Goal: Book appointment/travel/reservation

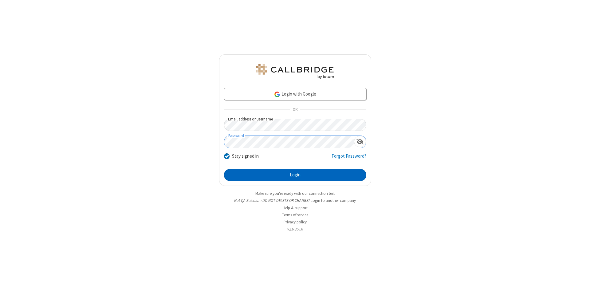
click at [295, 175] on button "Login" at bounding box center [295, 175] width 142 height 12
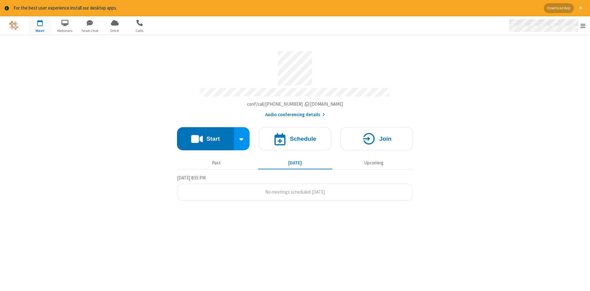
click at [583, 26] on span "Open menu" at bounding box center [582, 26] width 5 height 6
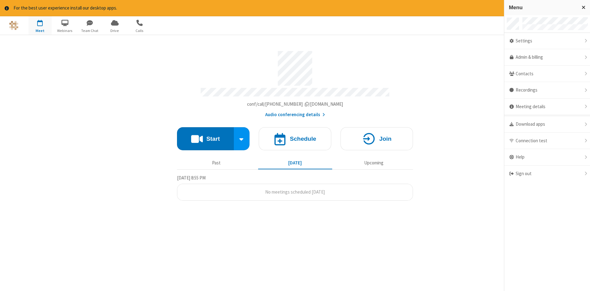
click at [40, 25] on span "button" at bounding box center [40, 23] width 23 height 10
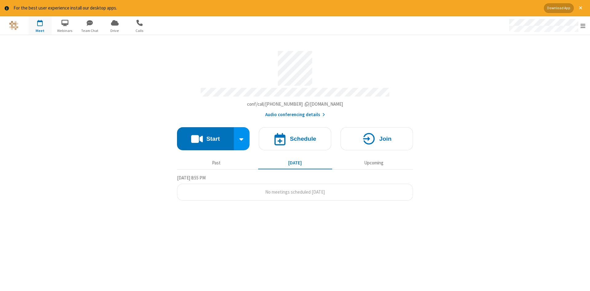
click at [40, 25] on span "button" at bounding box center [40, 23] width 23 height 10
click at [295, 136] on h4 "Schedule" at bounding box center [303, 139] width 26 height 6
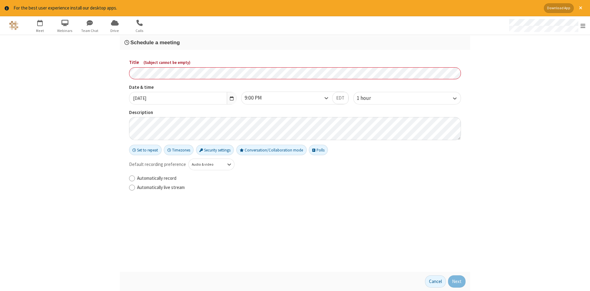
click at [295, 42] on h3 "Schedule a meeting" at bounding box center [294, 43] width 341 height 6
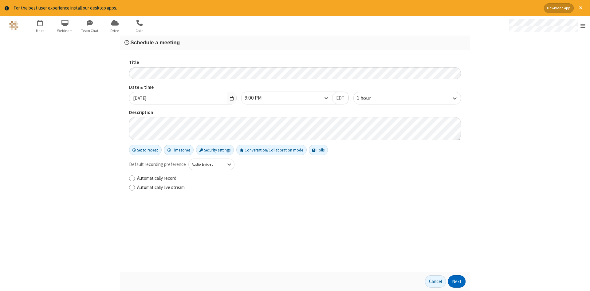
click at [457, 281] on button "Next" at bounding box center [457, 281] width 18 height 12
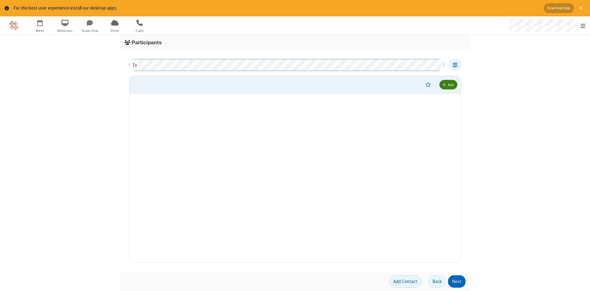
click at [457, 281] on button "Next" at bounding box center [457, 281] width 18 height 12
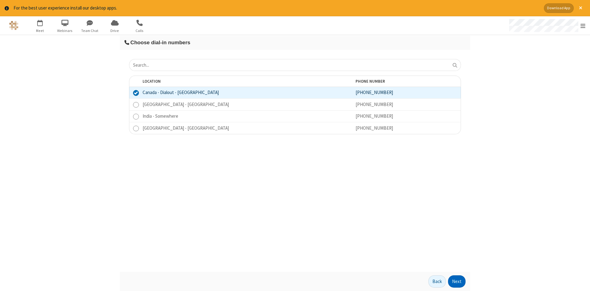
click at [457, 281] on button "Next" at bounding box center [457, 281] width 18 height 12
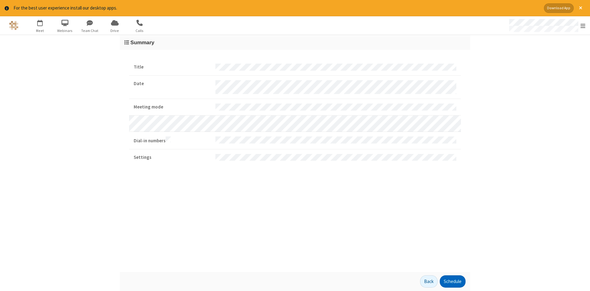
click at [452, 281] on button "Schedule" at bounding box center [452, 281] width 26 height 12
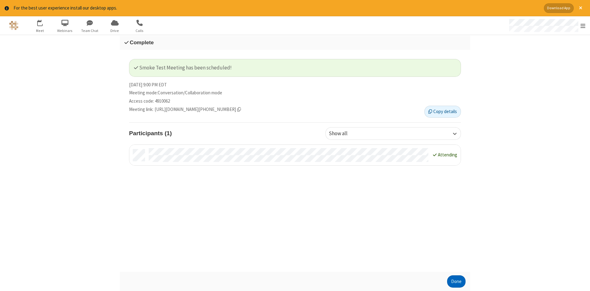
click at [456, 281] on button "Done" at bounding box center [456, 281] width 18 height 12
